Goal: Navigation & Orientation: Find specific page/section

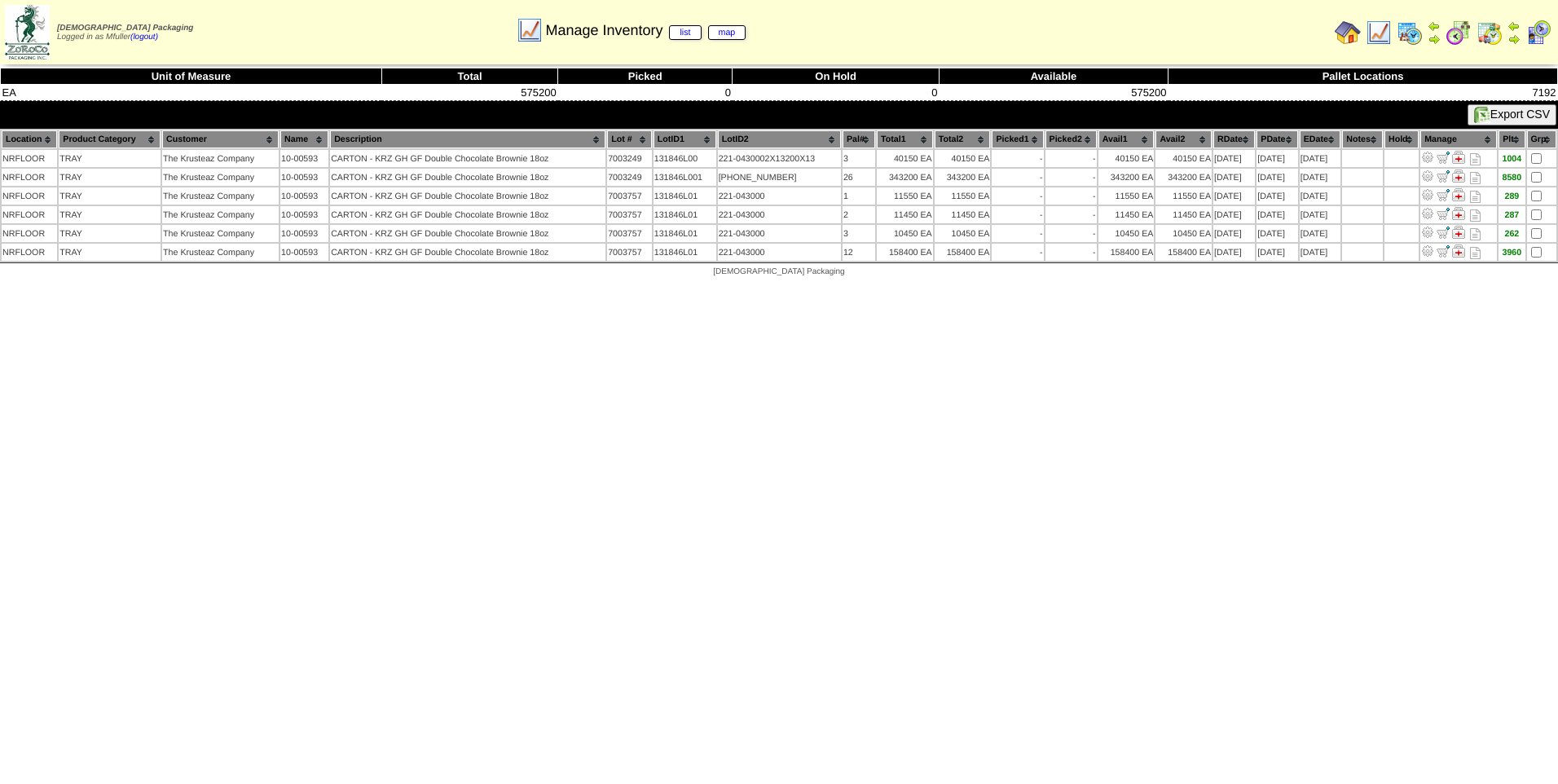
click at [1488, 34] on img at bounding box center [1489, 32] width 26 height 26
